Goal: Task Accomplishment & Management: Complete application form

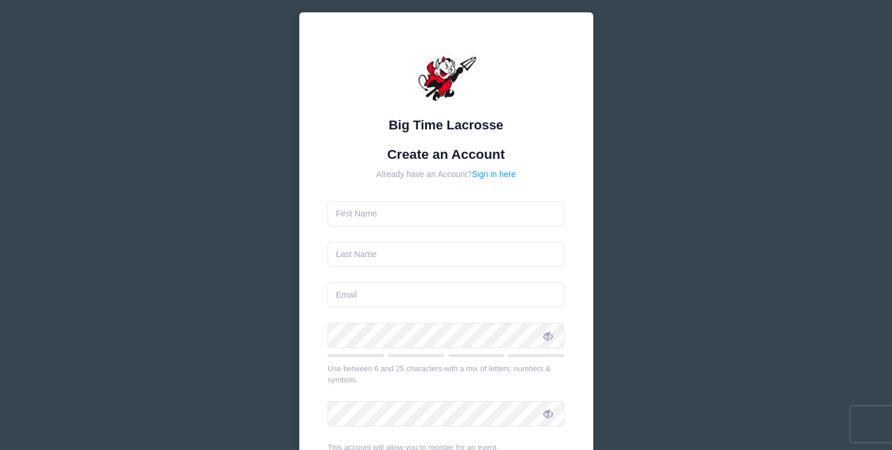
scroll to position [17, 0]
click at [487, 172] on link "Sign in here" at bounding box center [494, 173] width 44 height 9
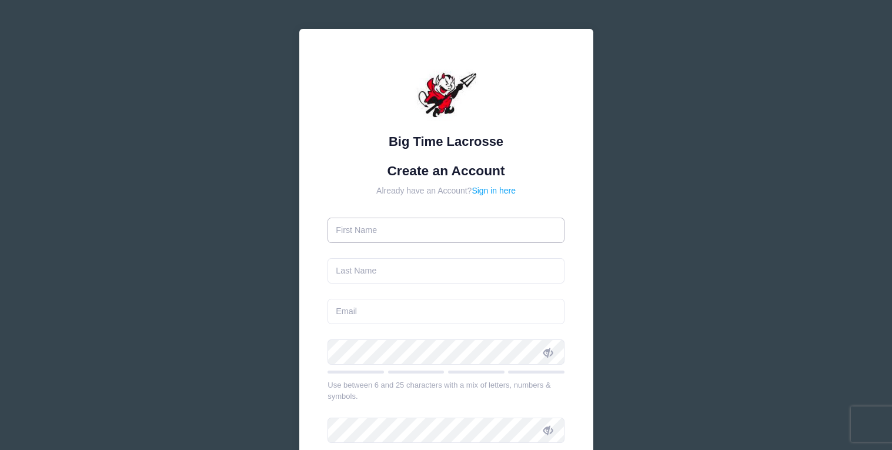
click at [423, 226] on input "text" at bounding box center [445, 230] width 237 height 25
type input "[PERSON_NAME]"
click at [399, 265] on input "text" at bounding box center [445, 270] width 237 height 25
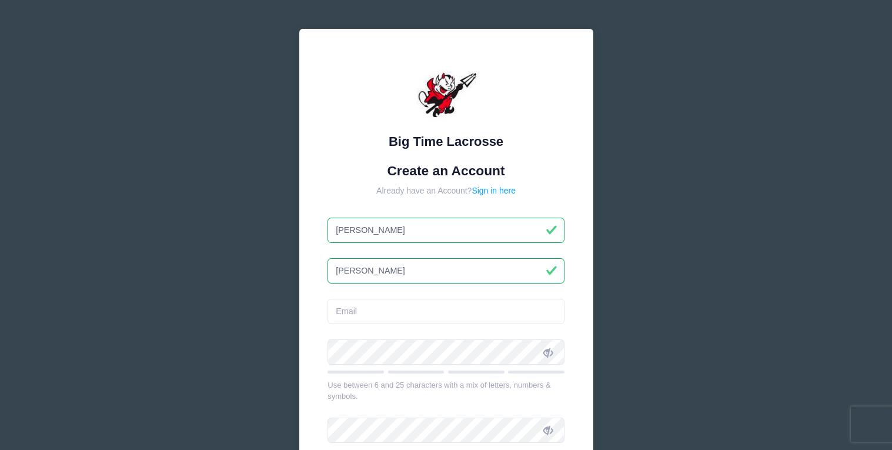
type input "[PERSON_NAME]"
click at [357, 323] on input "email" at bounding box center [445, 311] width 237 height 25
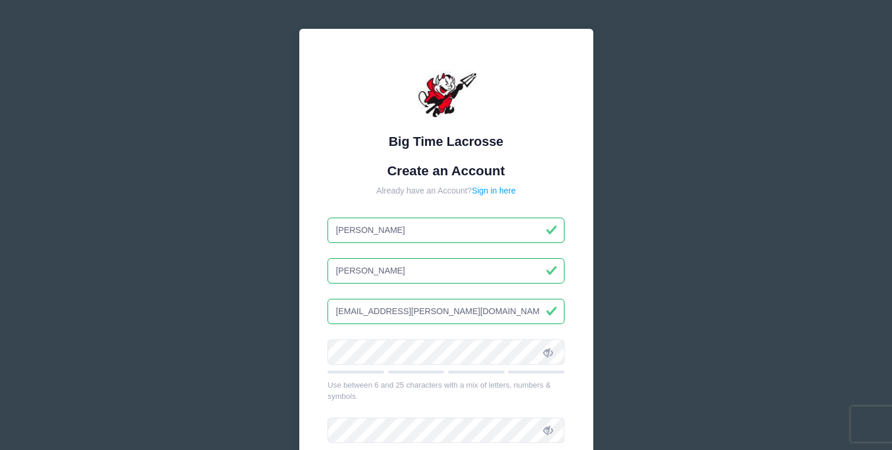
type input "[EMAIL_ADDRESS][PERSON_NAME][DOMAIN_NAME]"
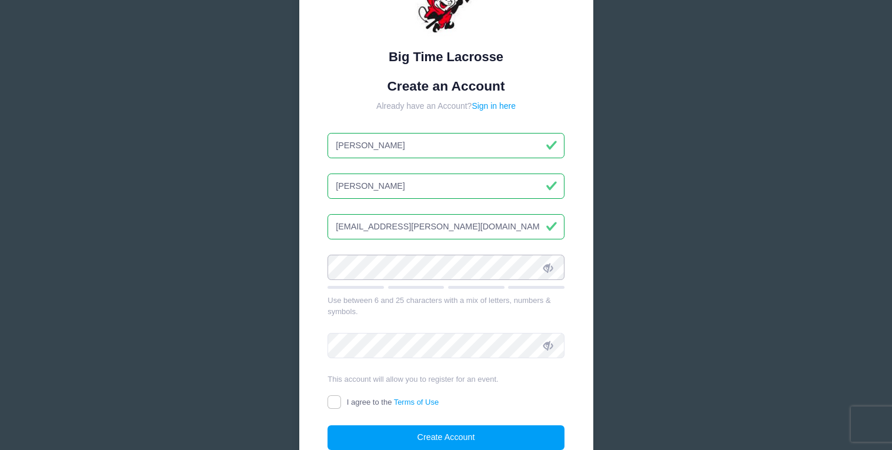
scroll to position [84, 0]
